Goal: Task Accomplishment & Management: Use online tool/utility

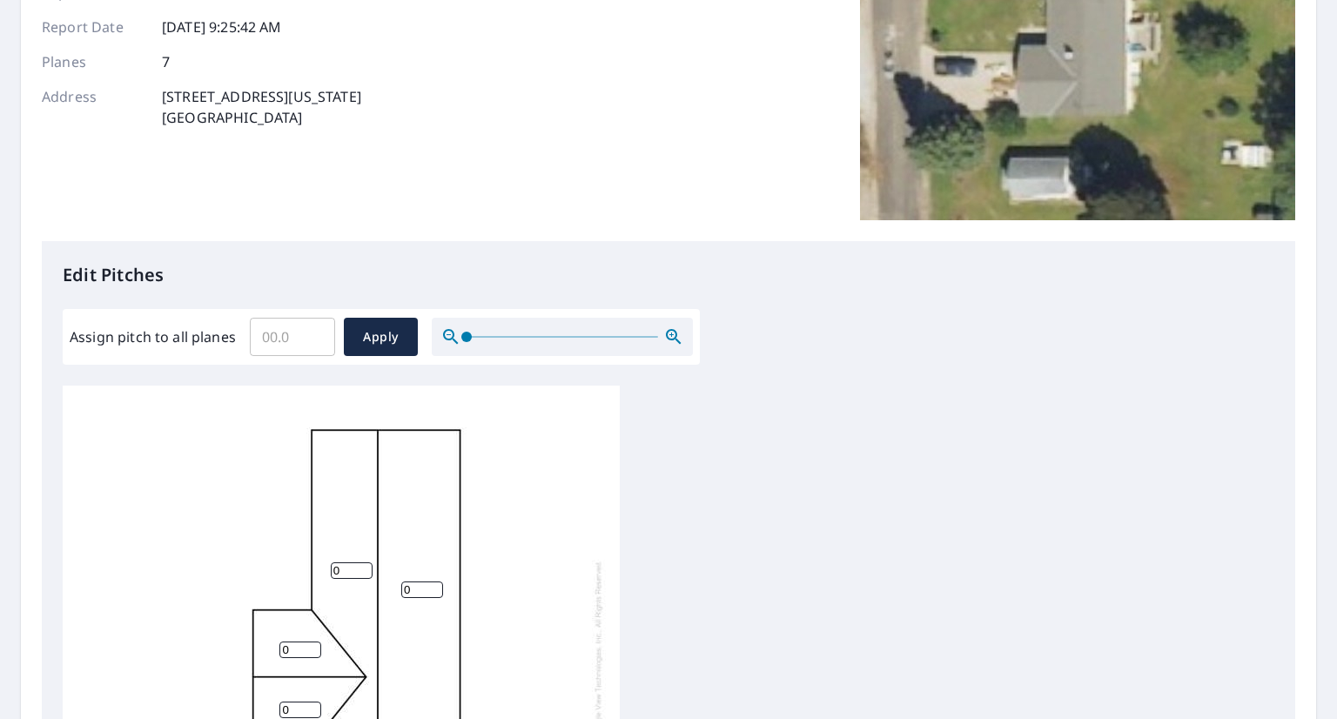
scroll to position [261, 0]
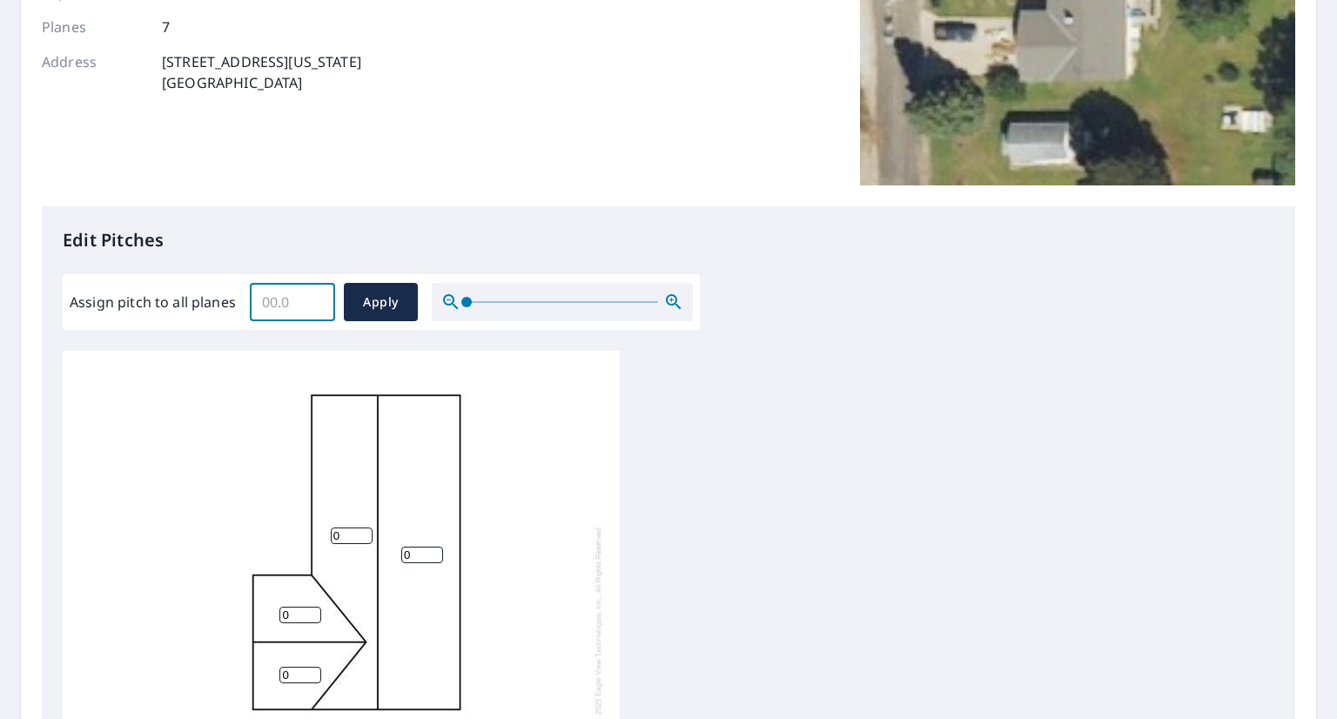
click at [306, 294] on input "Assign pitch to all planes" at bounding box center [292, 302] width 85 height 49
type input "0"
click at [316, 302] on input "0" at bounding box center [292, 302] width 85 height 49
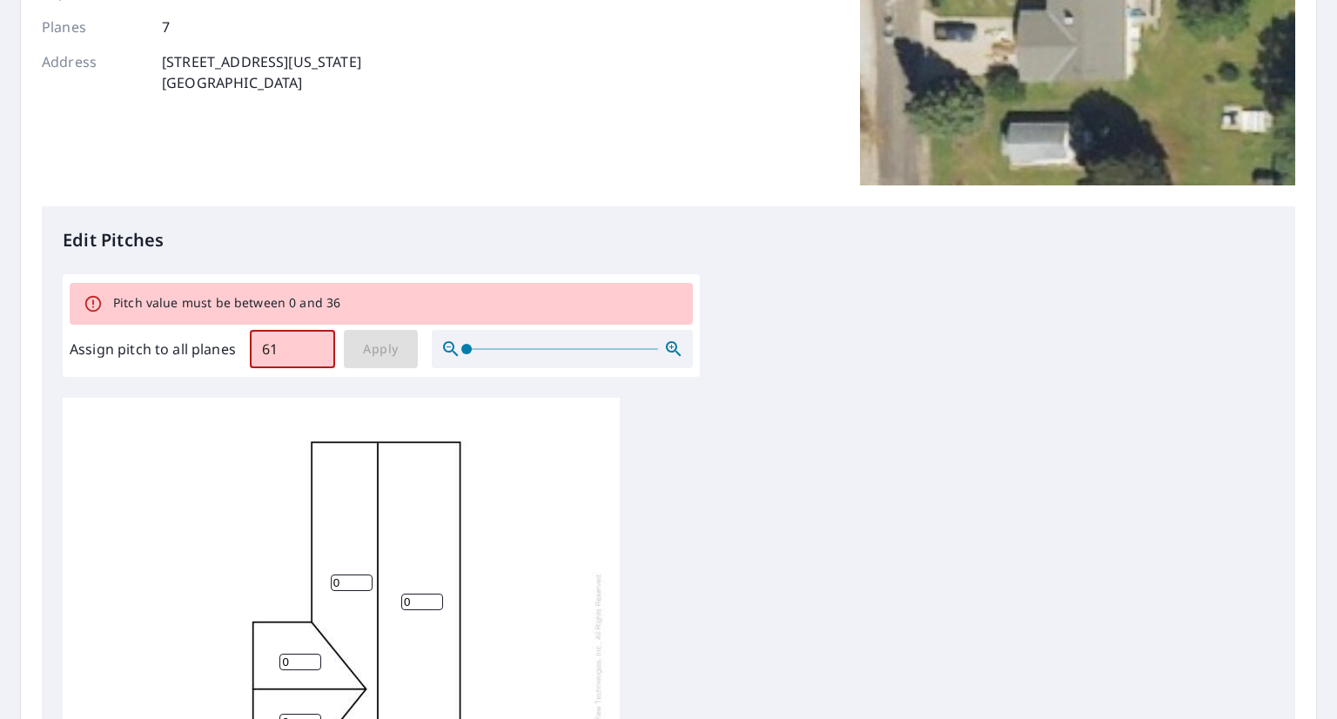
type input "6"
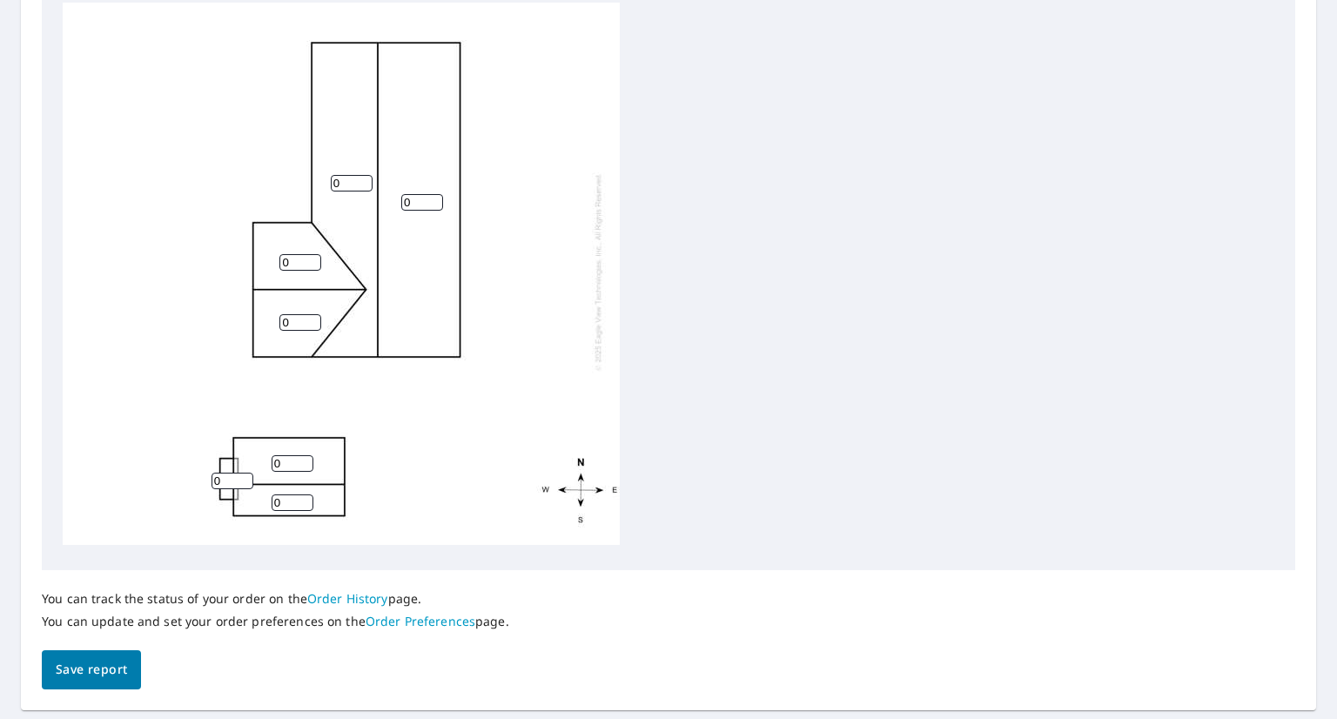
scroll to position [17, 0]
click at [349, 175] on input "0" at bounding box center [352, 183] width 42 height 17
type input "6"
drag, startPoint x: 497, startPoint y: 203, endPoint x: 504, endPoint y: 209, distance: 9.3
drag, startPoint x: 504, startPoint y: 209, endPoint x: 425, endPoint y: 185, distance: 82.6
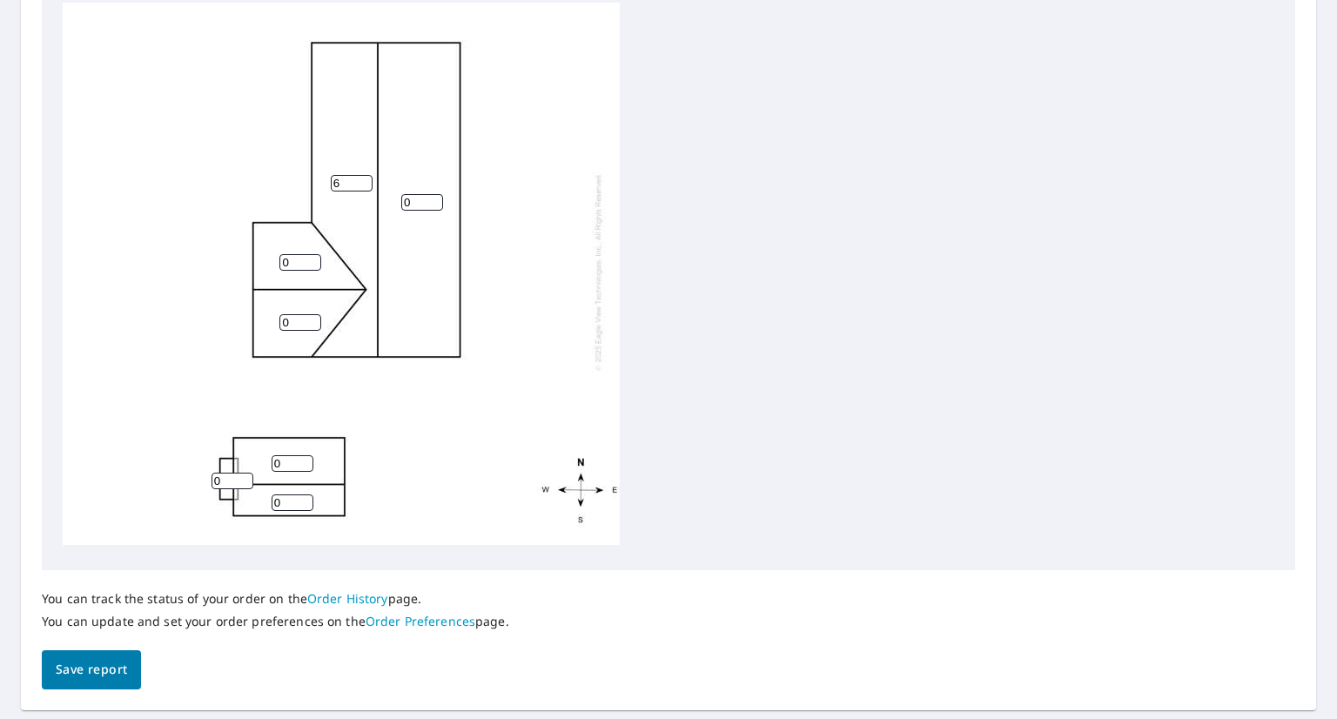
click at [425, 194] on input "0" at bounding box center [422, 202] width 42 height 17
type input "0"
type input "12"
click at [528, 245] on div "12 6 0 0 0 0 0" at bounding box center [341, 271] width 557 height 547
drag, startPoint x: 420, startPoint y: 185, endPoint x: 148, endPoint y: 175, distance: 272.6
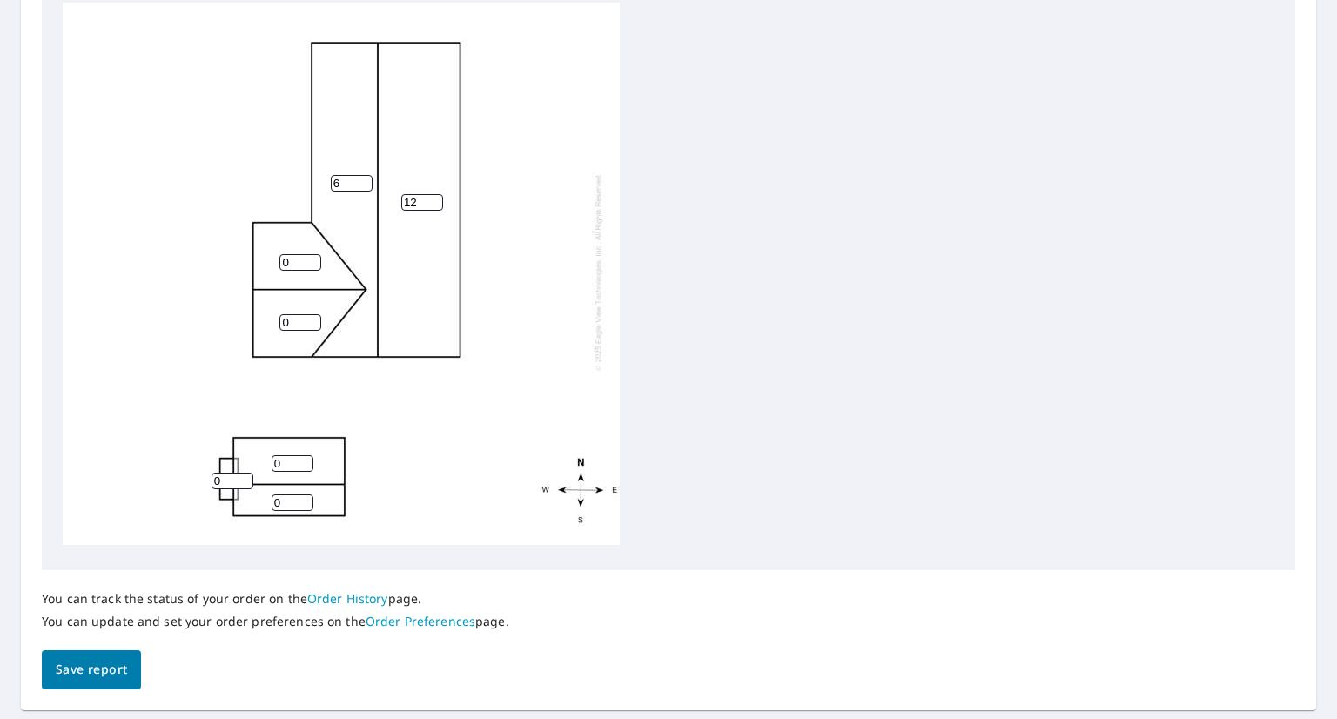
click at [151, 175] on div "12 6 0 0 0 0 0" at bounding box center [341, 271] width 557 height 547
drag, startPoint x: 353, startPoint y: 174, endPoint x: 225, endPoint y: 178, distance: 128.0
click at [233, 181] on div "6 0 0 0 0 0" at bounding box center [341, 271] width 557 height 547
type input "0"
